Goal: Navigation & Orientation: Go to known website

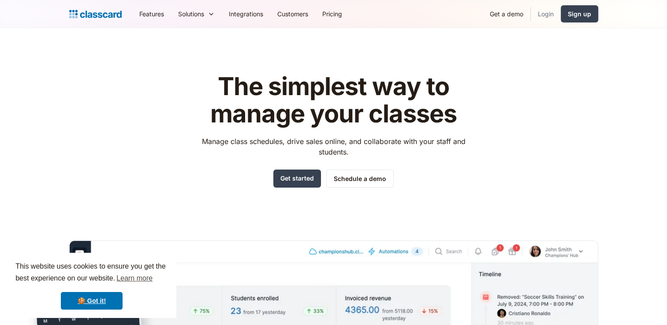
click at [549, 10] on link "Login" at bounding box center [546, 14] width 30 height 20
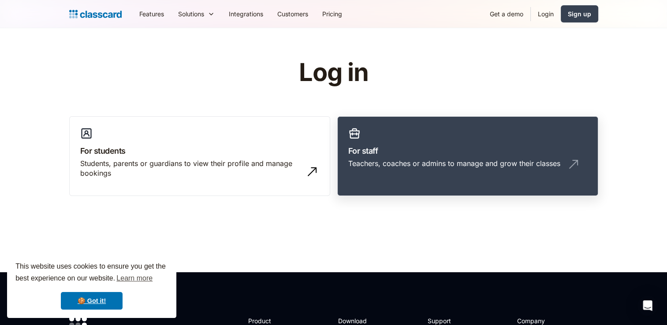
click at [444, 144] on link "For staff Teachers, coaches or admins to manage and grow their classes" at bounding box center [467, 156] width 261 height 80
